Goal: Navigation & Orientation: Find specific page/section

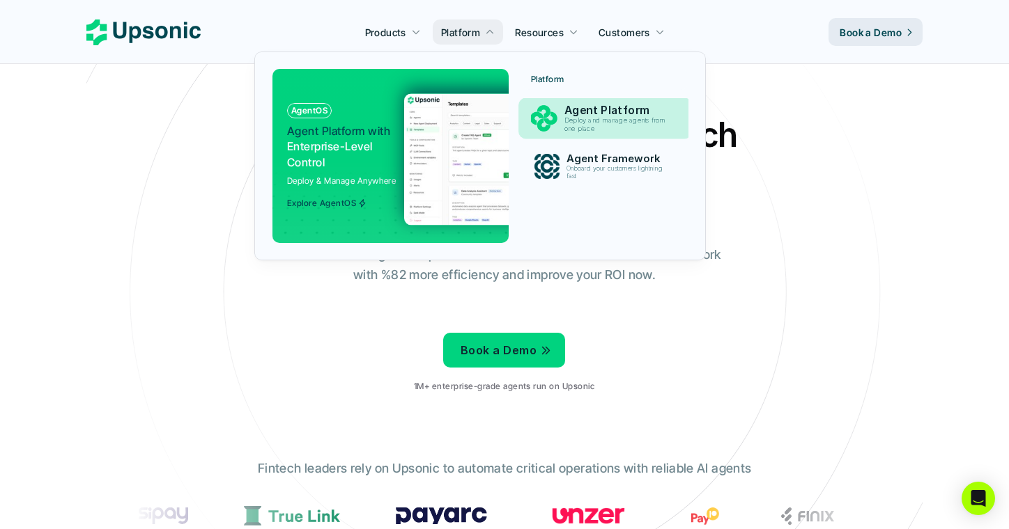
click at [564, 117] on p "Deploy and manage agents from one place" at bounding box center [617, 125] width 107 height 16
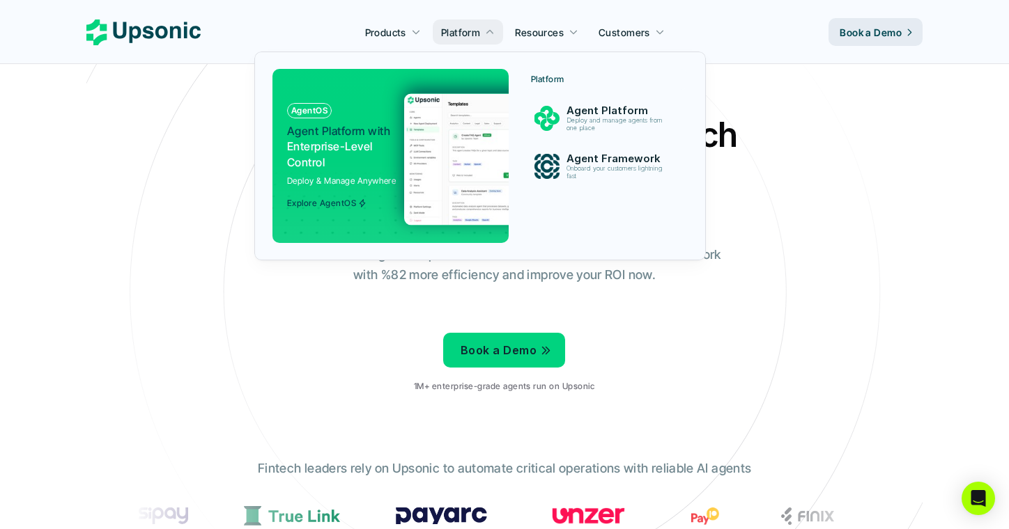
click at [382, 134] on span "Agent Platform with" at bounding box center [338, 131] width 103 height 14
click at [624, 173] on p "Onboard your customers lightning fast" at bounding box center [617, 172] width 102 height 15
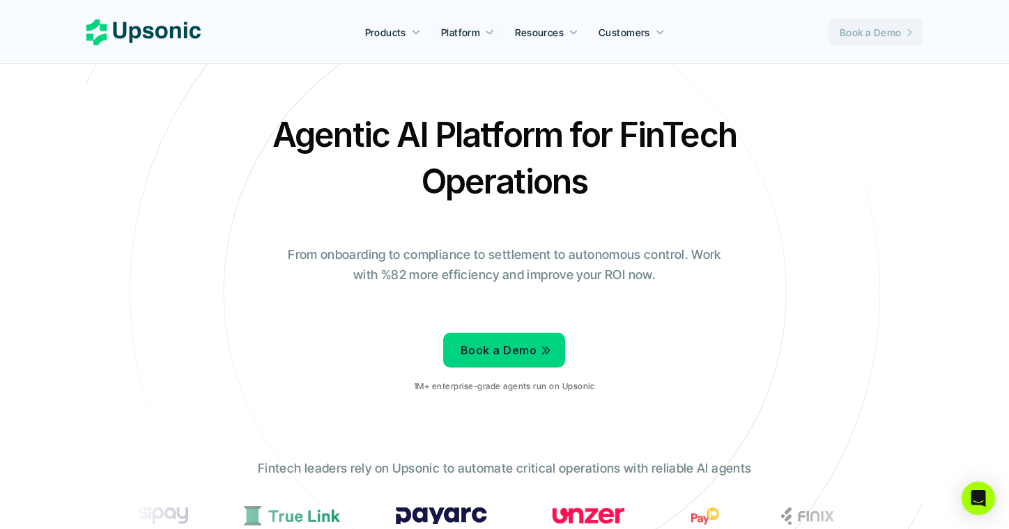
click at [861, 33] on p "Book a Demo" at bounding box center [871, 32] width 62 height 15
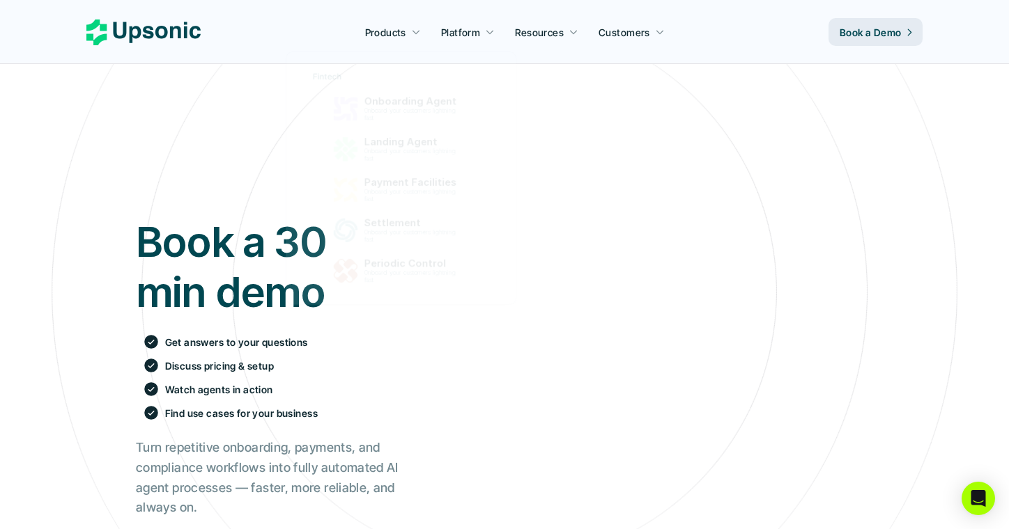
click at [403, 41] on div at bounding box center [407, 168] width 242 height 297
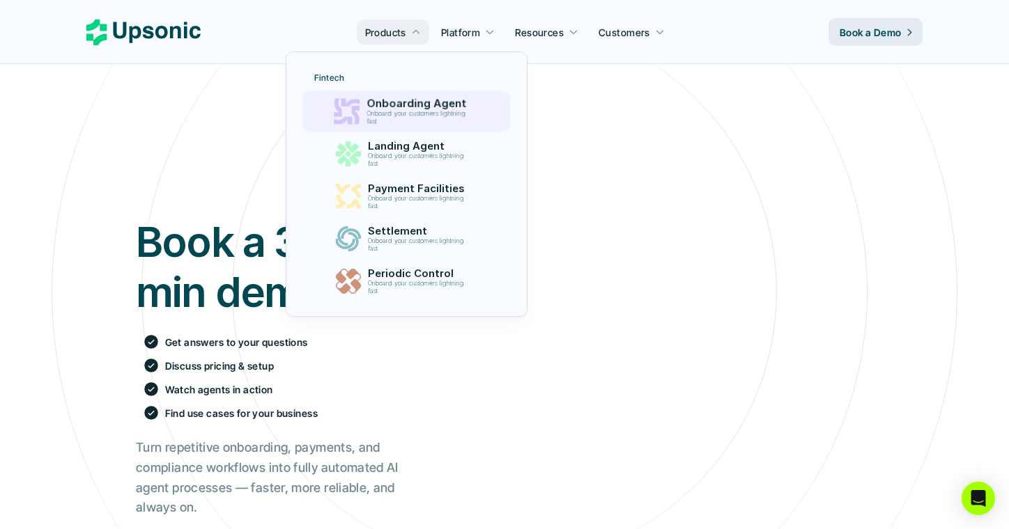
click at [391, 111] on p "Onboard your customers lightning fast" at bounding box center [418, 117] width 105 height 15
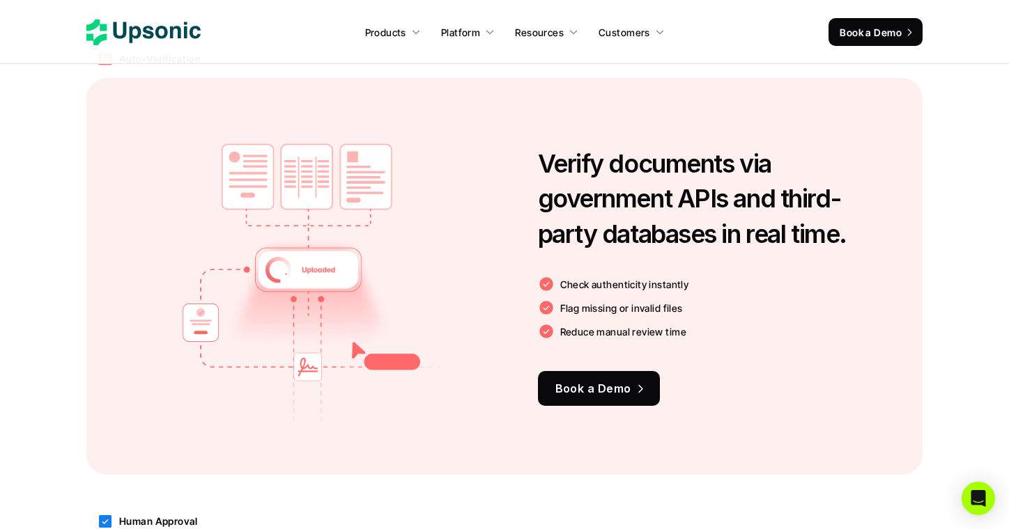
scroll to position [1338, 0]
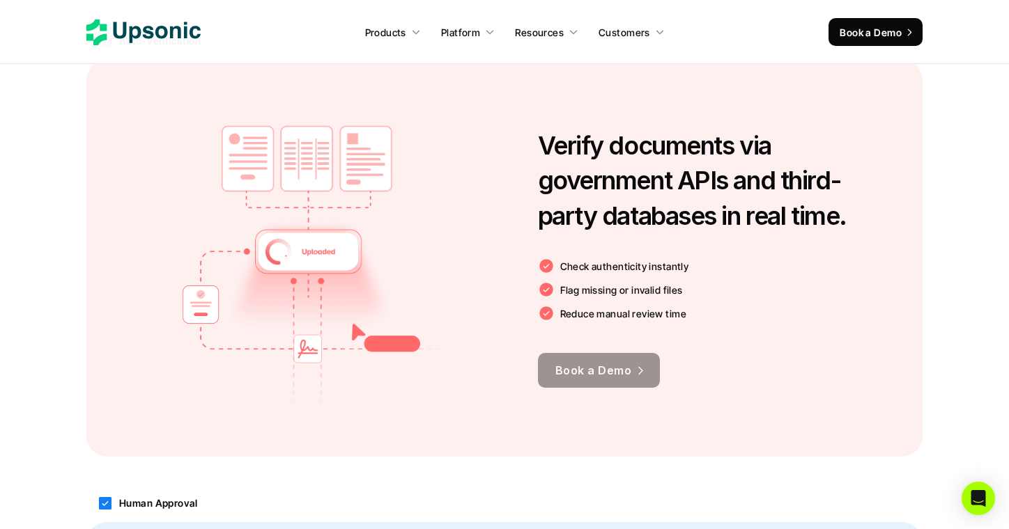
click at [603, 366] on p "Book a Demo" at bounding box center [593, 371] width 76 height 20
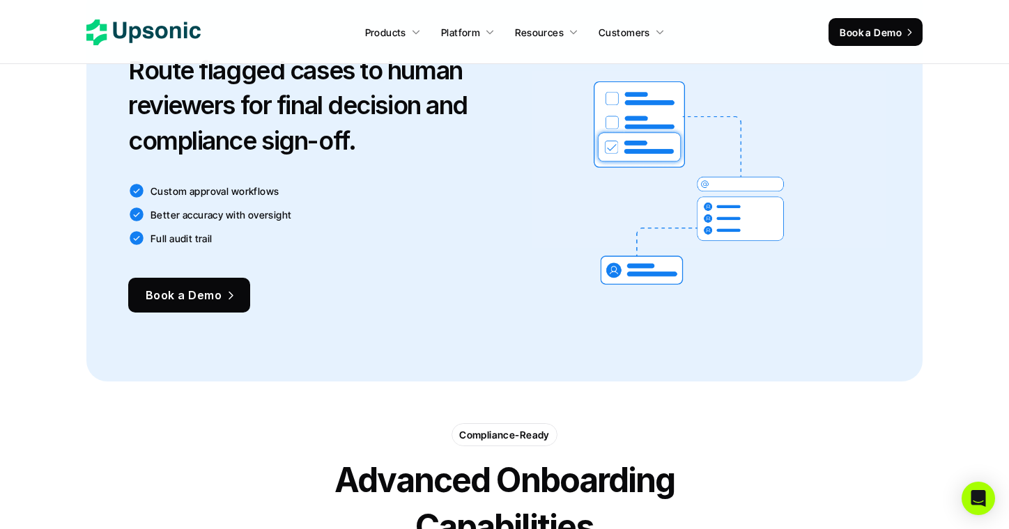
scroll to position [1878, 0]
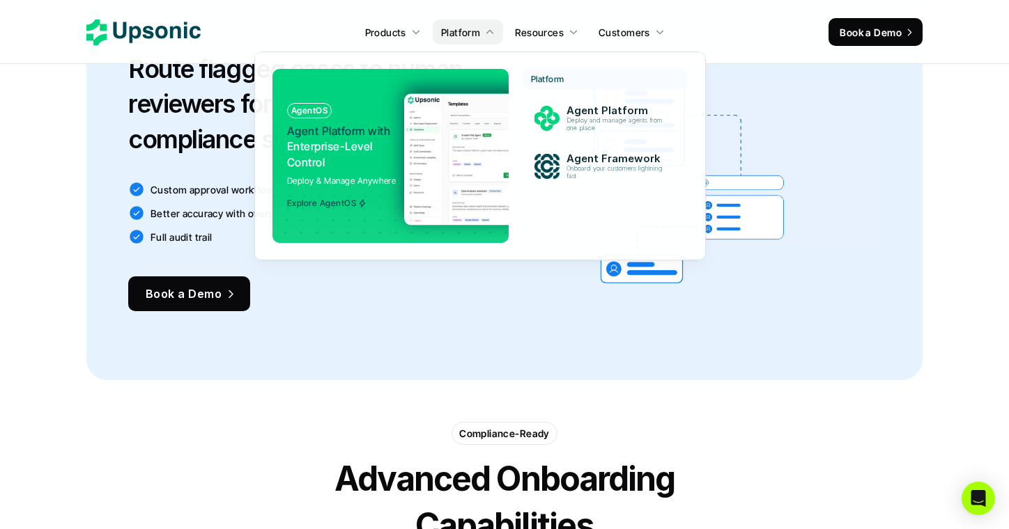
click at [468, 33] on p "Platform" at bounding box center [460, 32] width 39 height 15
click at [356, 160] on p "Agent Platform with Enterprise-Level Control" at bounding box center [340, 146] width 107 height 47
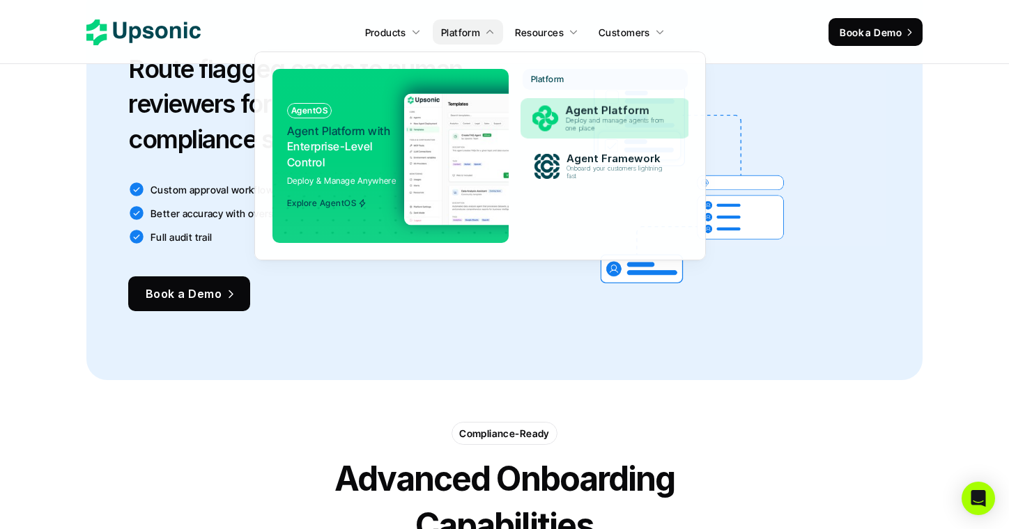
click at [577, 114] on p "Agent Platform" at bounding box center [618, 111] width 106 height 13
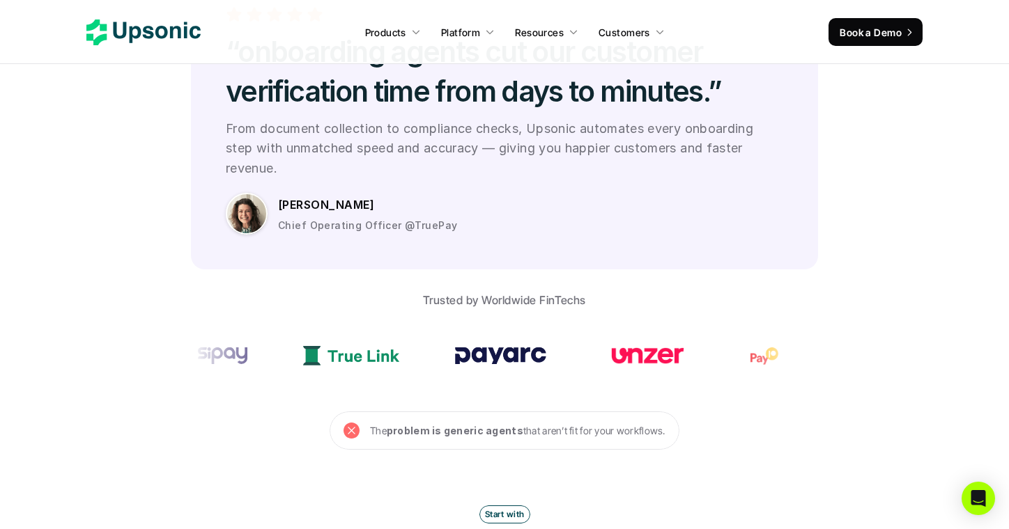
scroll to position [3233, 0]
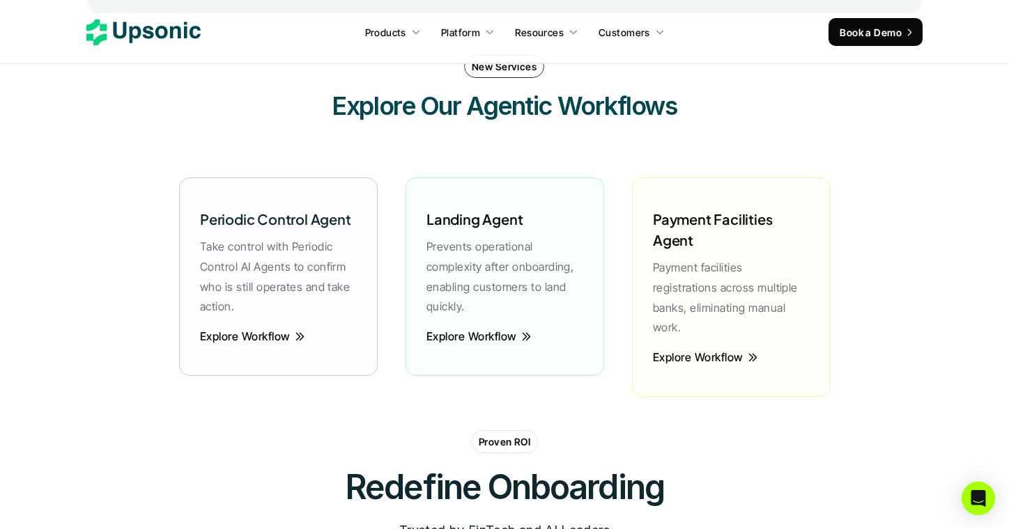
click at [179, 28] on use at bounding box center [143, 33] width 114 height 26
